Goal: Information Seeking & Learning: Find specific fact

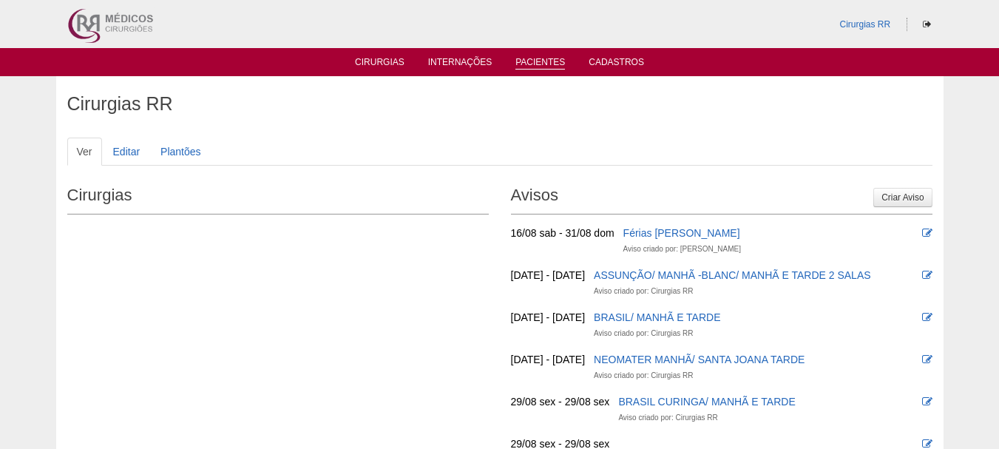
click at [543, 64] on link "Pacientes" at bounding box center [540, 63] width 50 height 13
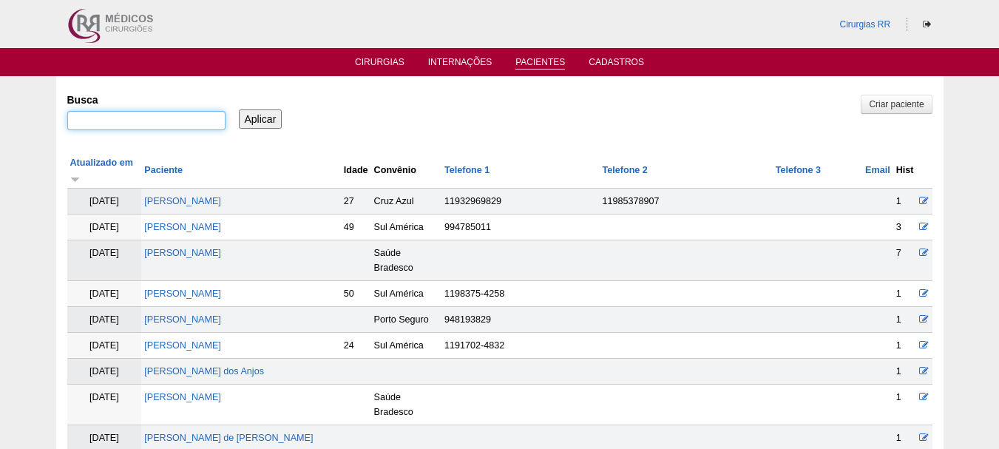
click at [146, 124] on input "Busca" at bounding box center [146, 120] width 158 height 19
paste input "[DEMOGRAPHIC_DATA][PERSON_NAME]"
type input "[DEMOGRAPHIC_DATA][PERSON_NAME]"
click at [256, 114] on input "Aplicar" at bounding box center [261, 118] width 44 height 19
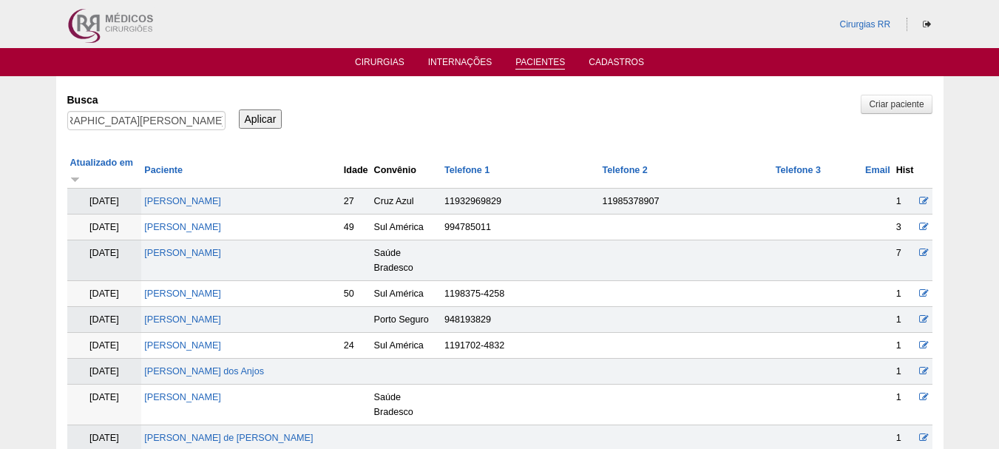
scroll to position [0, 0]
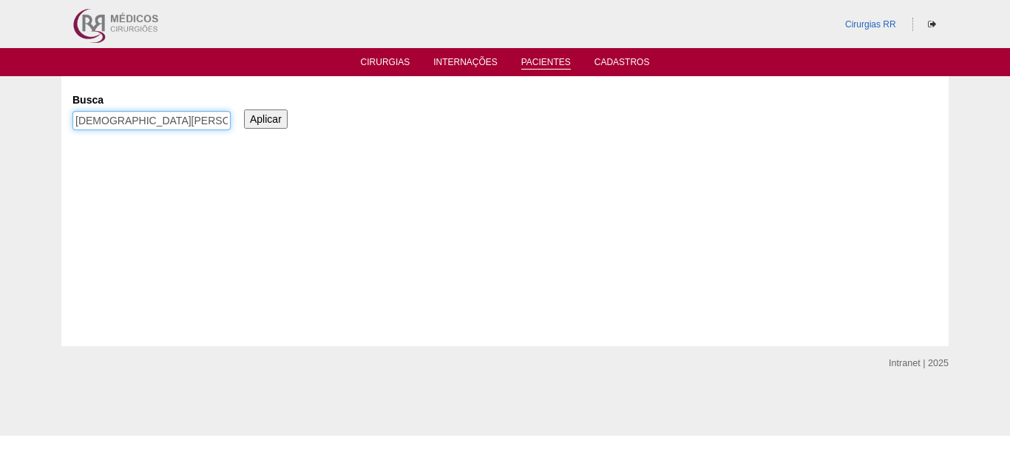
click at [181, 124] on input "CRISTIANE DE OLIVEIRA SILVA DUARTE" at bounding box center [151, 120] width 158 height 19
drag, startPoint x: 198, startPoint y: 118, endPoint x: 264, endPoint y: 120, distance: 65.8
click at [264, 120] on div "Busca CRISTIANE DE OLIVEIRA SILVA DUARTE Aplicar" at bounding box center [504, 112] width 865 height 50
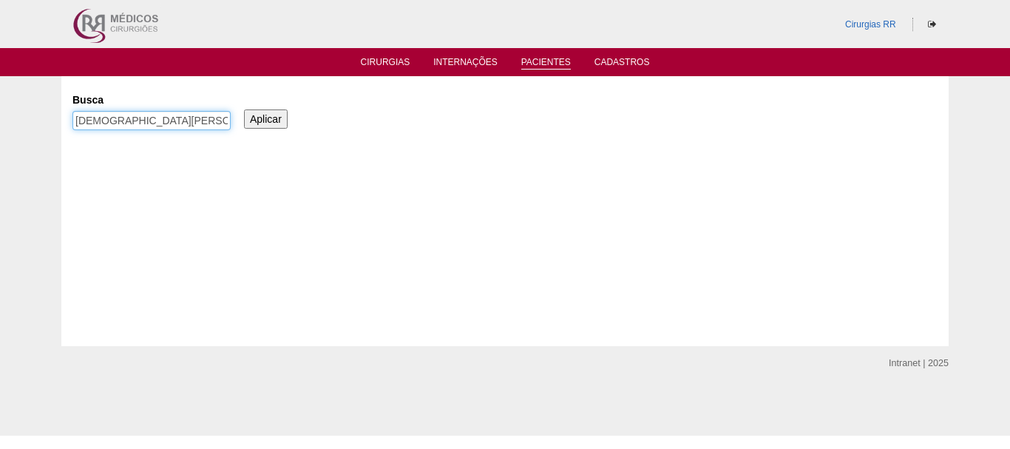
type input "CRISTIANE DE OLIVEIRA"
click at [244, 109] on input "Aplicar" at bounding box center [266, 118] width 44 height 19
